Goal: Task Accomplishment & Management: Check status

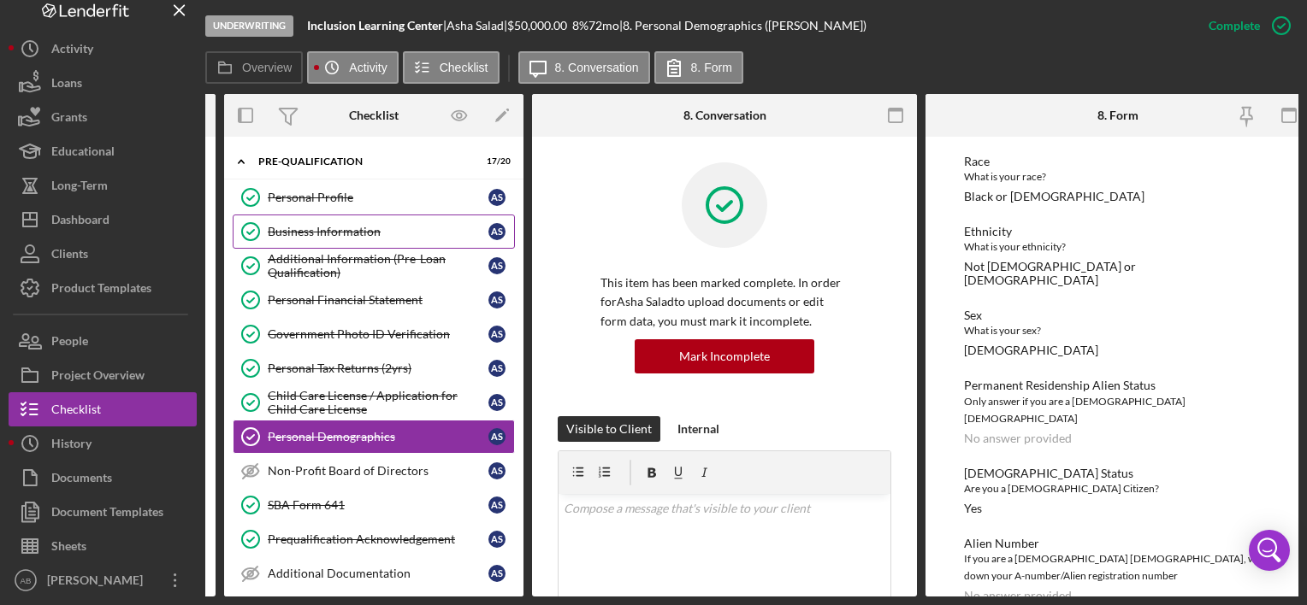
click at [328, 228] on div "Business Information" at bounding box center [378, 232] width 221 height 14
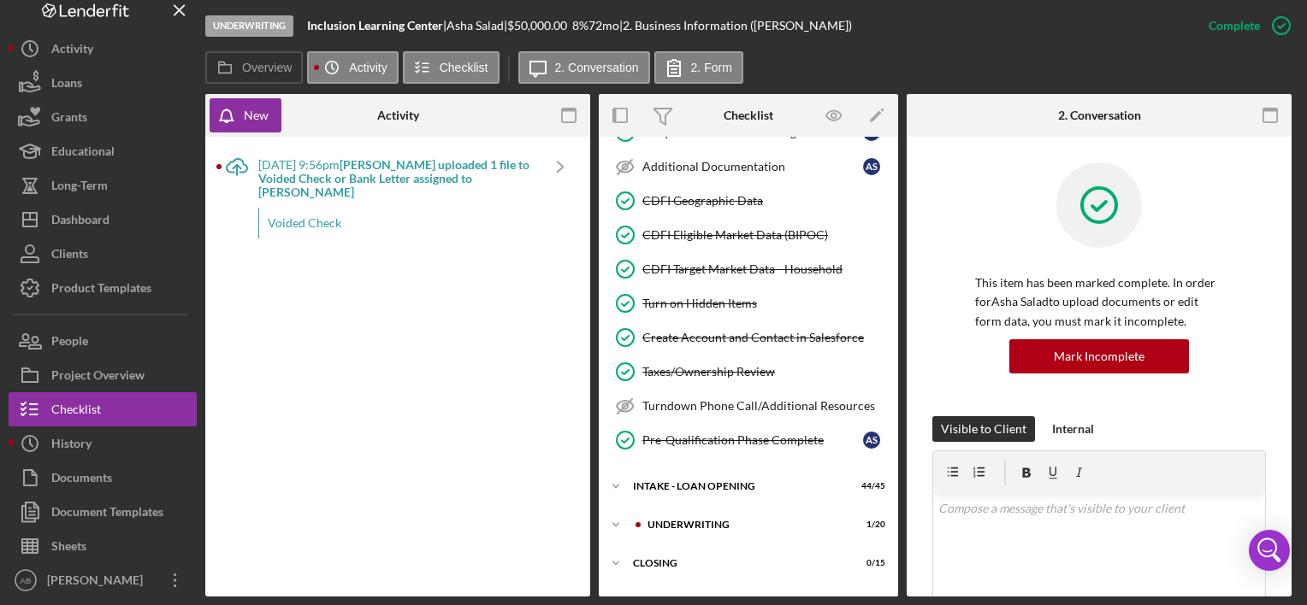
scroll to position [475, 0]
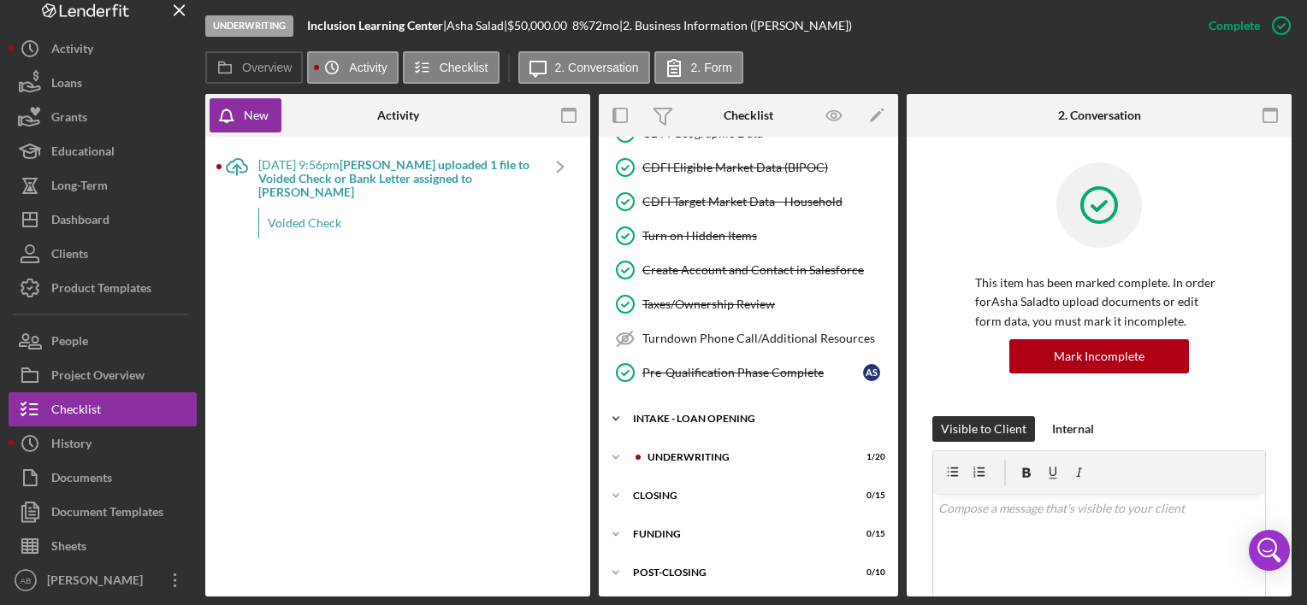
click at [711, 402] on div "Icon/Expander INTAKE - LOAN OPENING 44 / 45" at bounding box center [748, 419] width 299 height 34
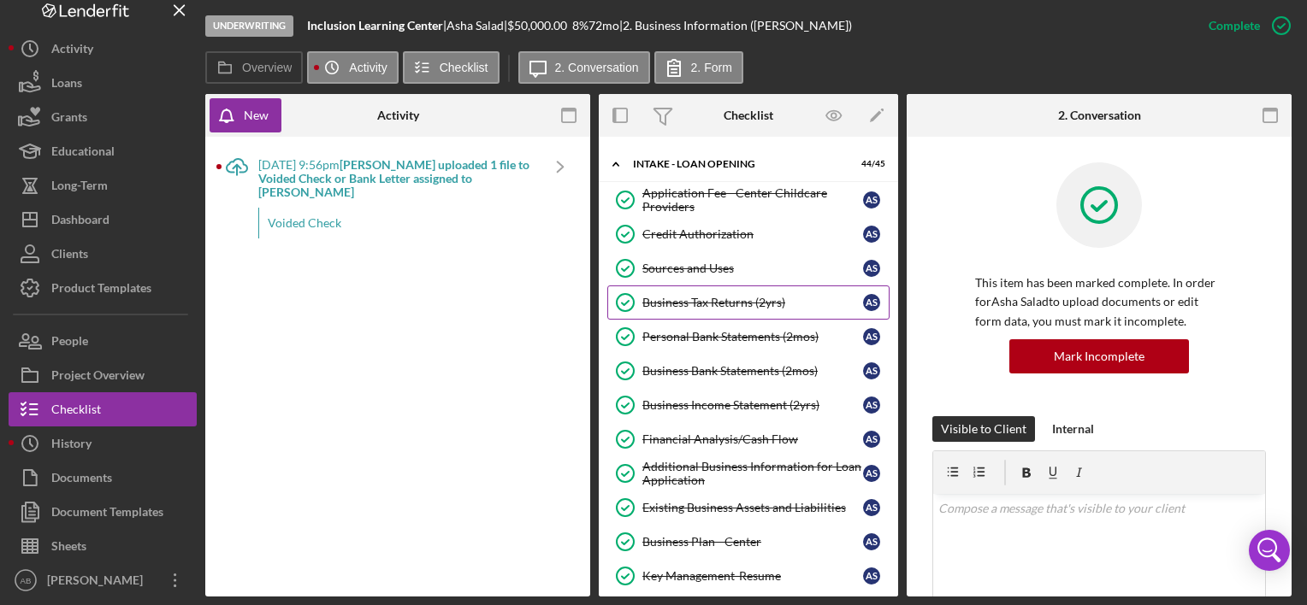
scroll to position [759, 0]
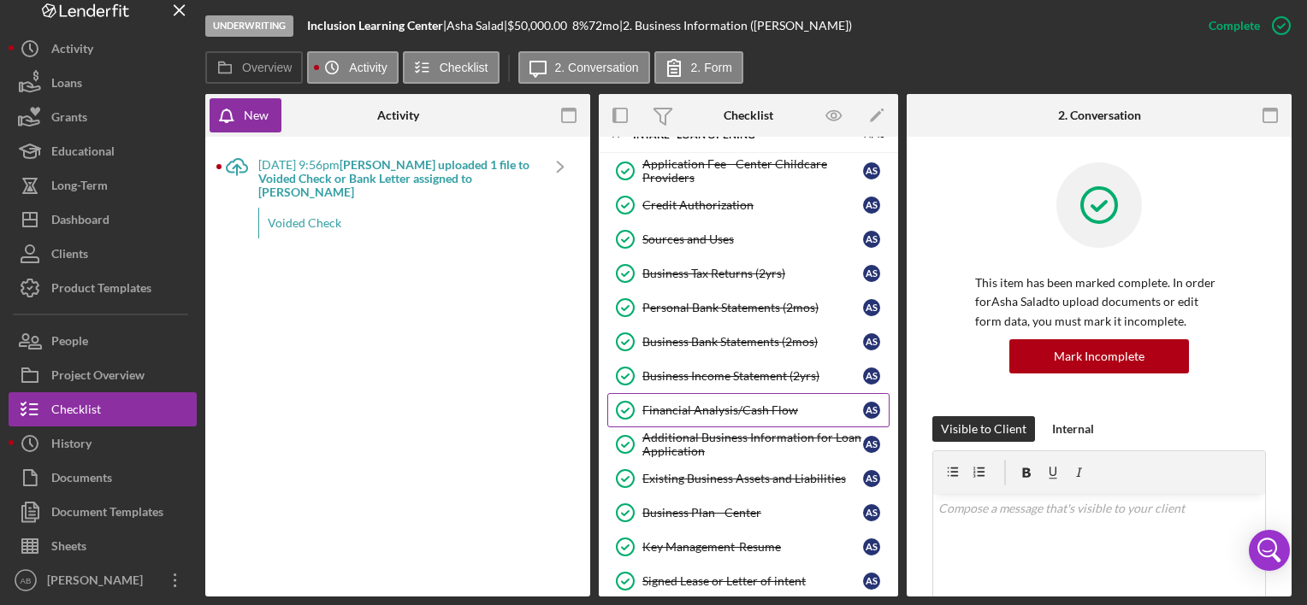
click at [685, 404] on div "Financial Analysis/Cash Flow" at bounding box center [752, 411] width 221 height 14
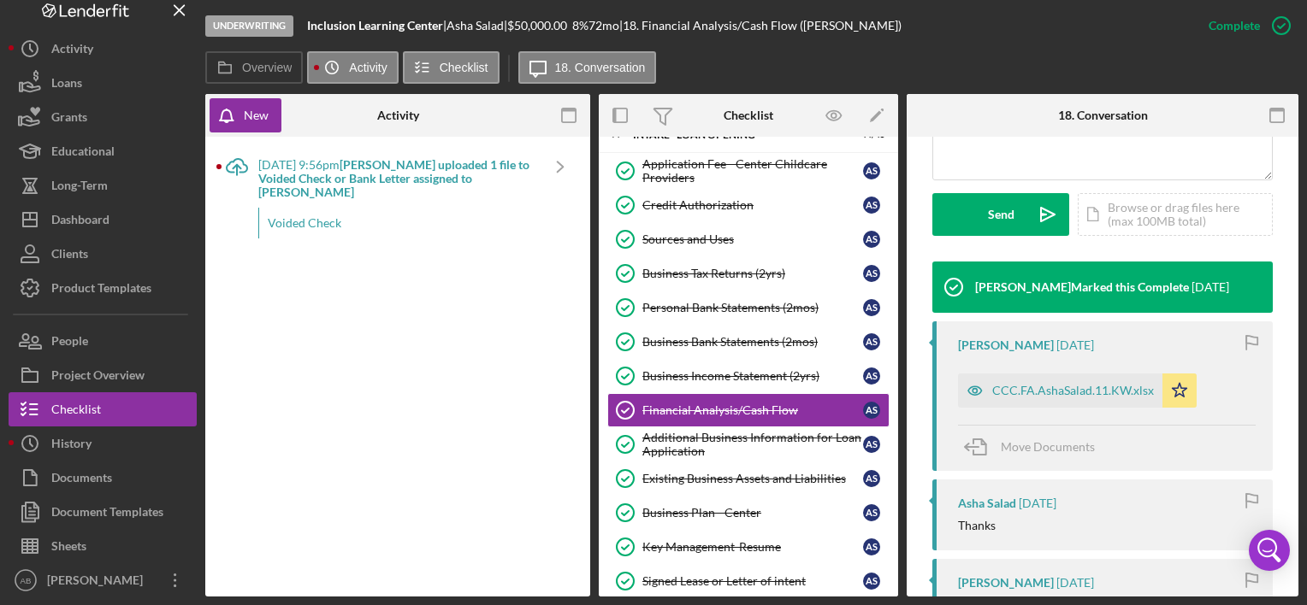
scroll to position [465, 0]
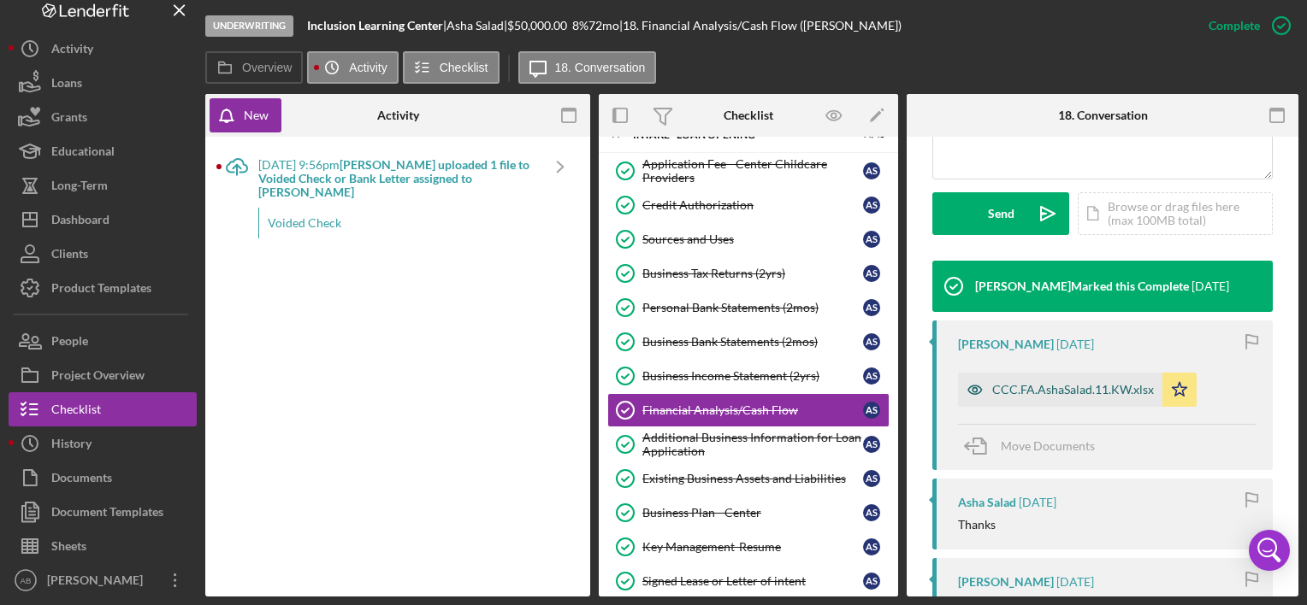
click at [1078, 383] on div "CCC.FA.AshaSalad.11.KW.xlsx" at bounding box center [1073, 390] width 162 height 14
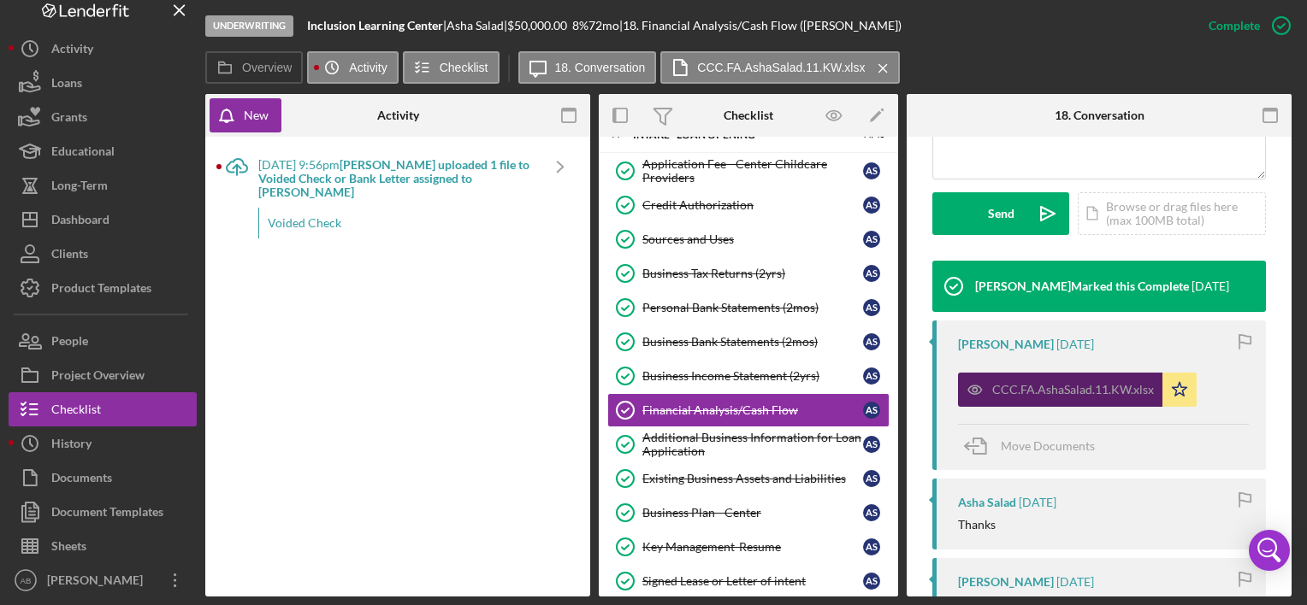
click at [1077, 385] on div "CCC.FA.AshaSalad.11.KW.xlsx" at bounding box center [1073, 390] width 162 height 14
click at [1047, 388] on div "CCC.FA.AshaSalad.11.KW.xlsx" at bounding box center [1073, 390] width 162 height 14
click at [974, 391] on icon "button" at bounding box center [975, 390] width 34 height 34
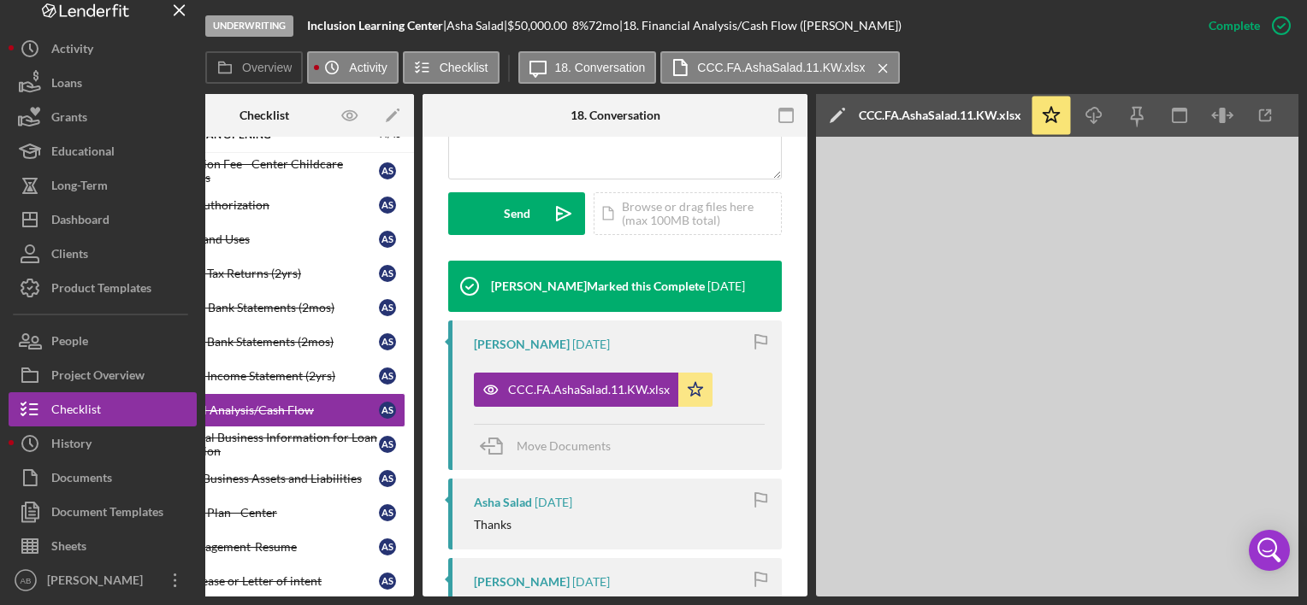
scroll to position [0, 514]
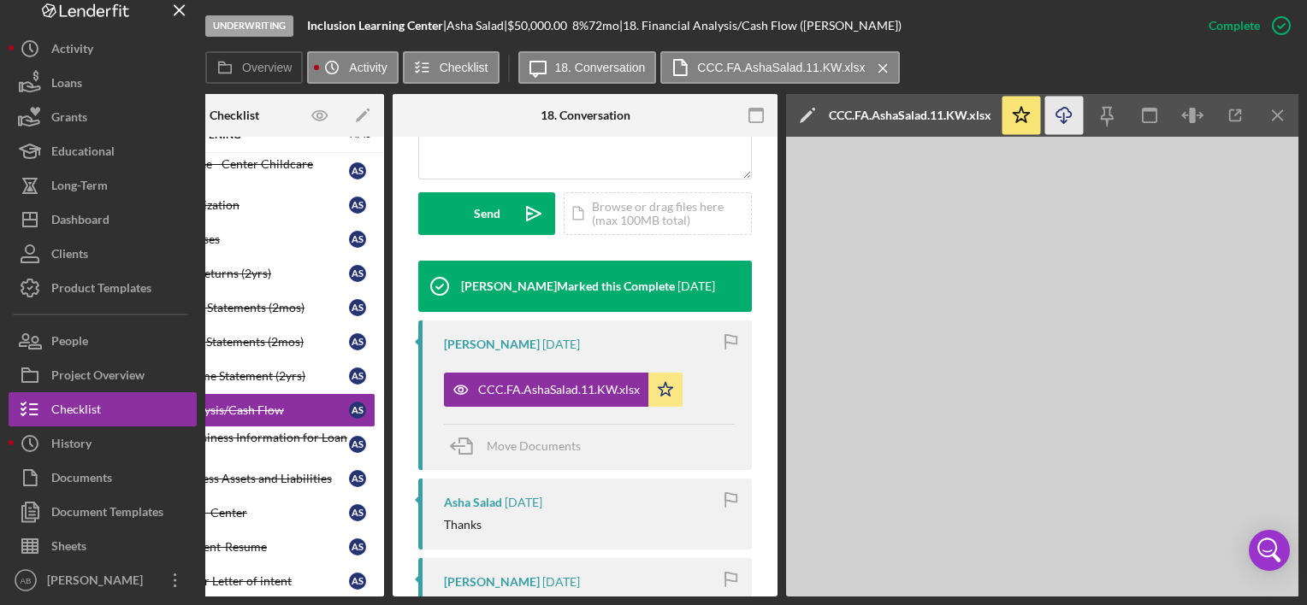
click at [1059, 113] on icon "Icon/Download" at bounding box center [1064, 116] width 38 height 38
